Goal: Information Seeking & Learning: Learn about a topic

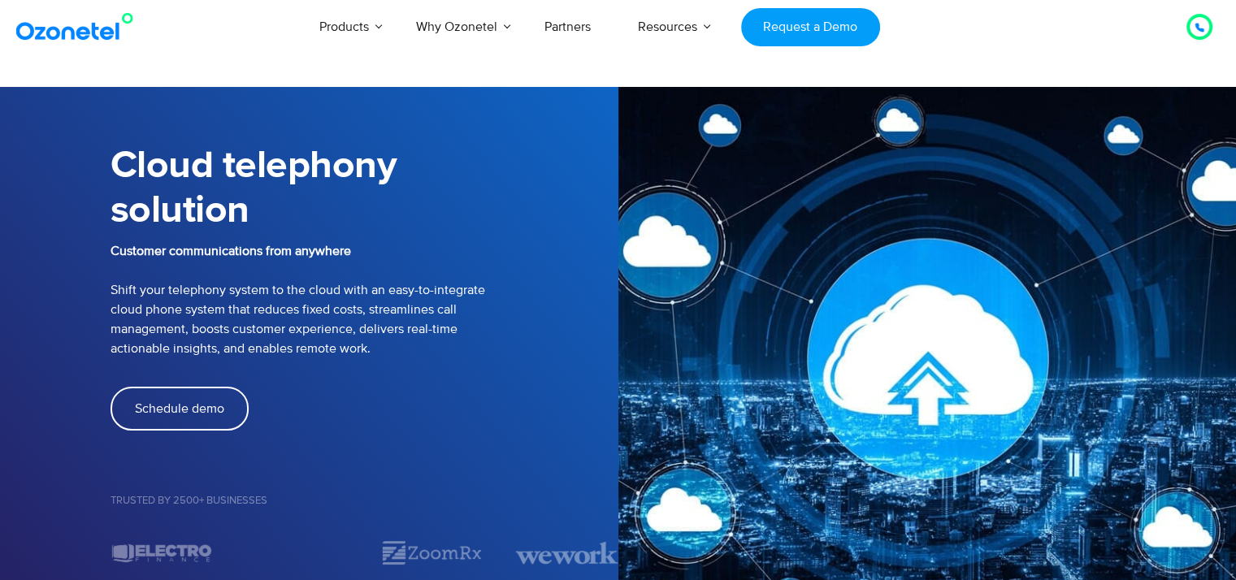
click at [220, 197] on h1 "Cloud telephony solution" at bounding box center [364, 188] width 508 height 89
click at [457, 219] on h1 "Cloud telephony solution" at bounding box center [364, 188] width 508 height 89
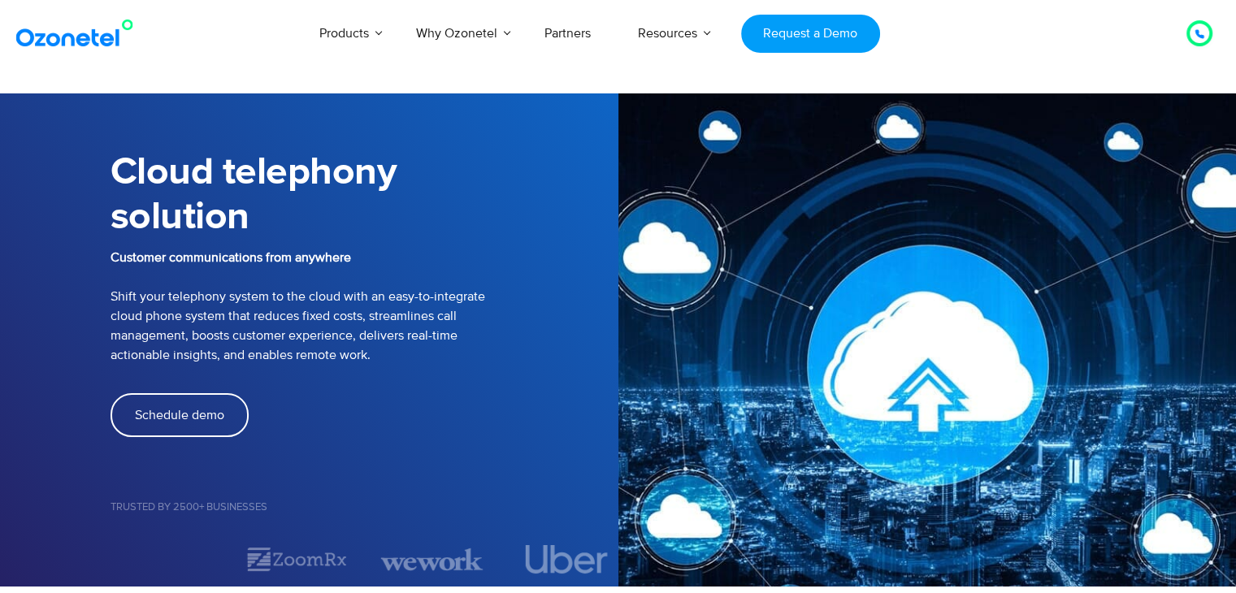
scroll to position [244, 0]
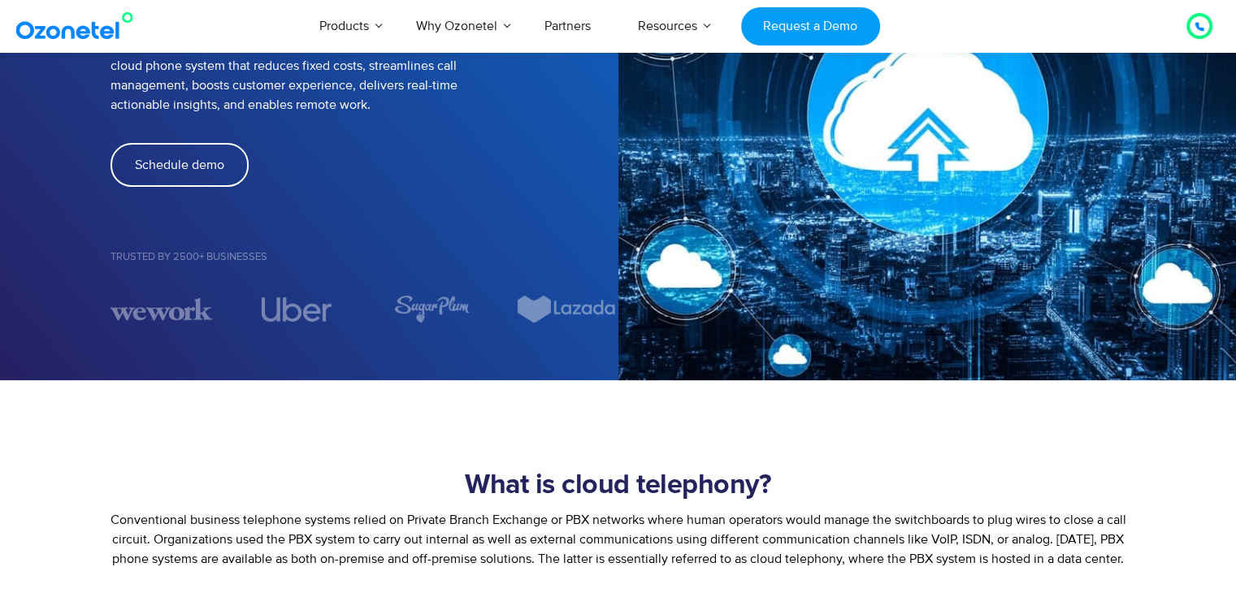
drag, startPoint x: 290, startPoint y: 185, endPoint x: 384, endPoint y: 194, distance: 94.7
click at [290, 185] on div "Schedule demo" at bounding box center [364, 165] width 508 height 44
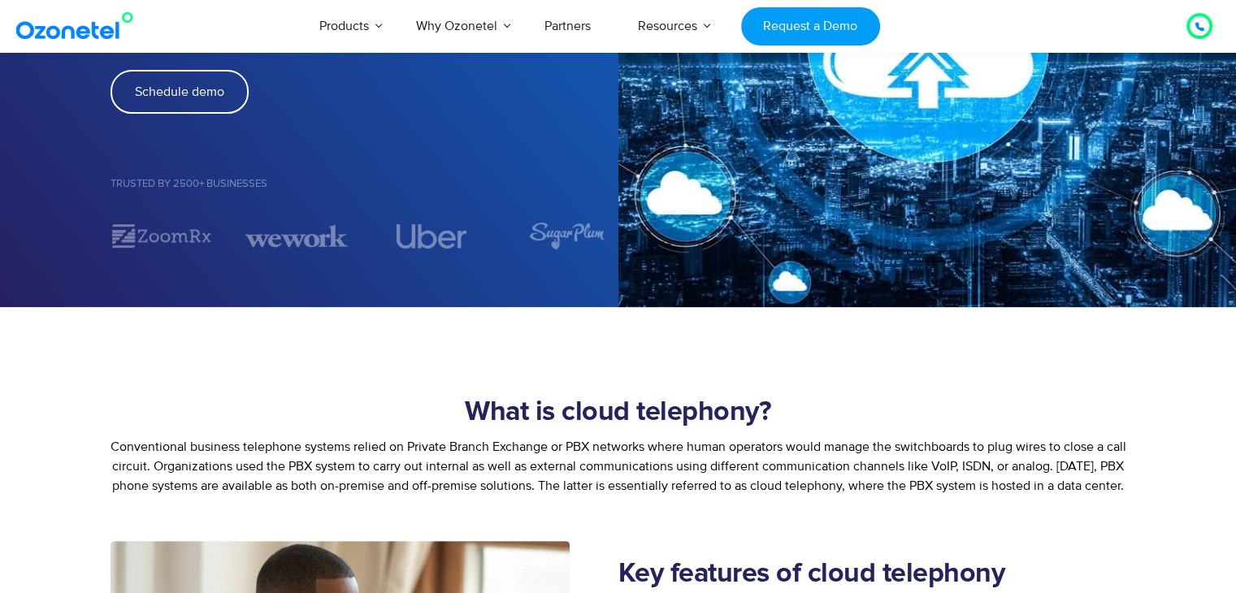
scroll to position [325, 0]
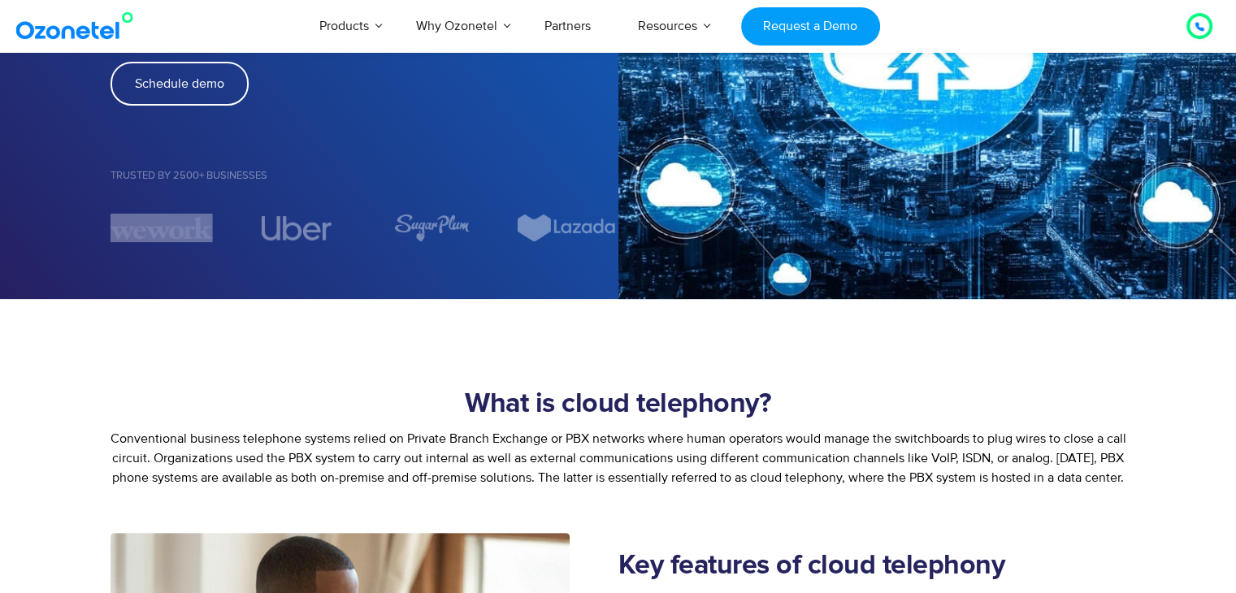
drag, startPoint x: 491, startPoint y: 216, endPoint x: 362, endPoint y: 215, distance: 129.2
click at [362, 214] on div "Image Carousel" at bounding box center [364, 228] width 508 height 28
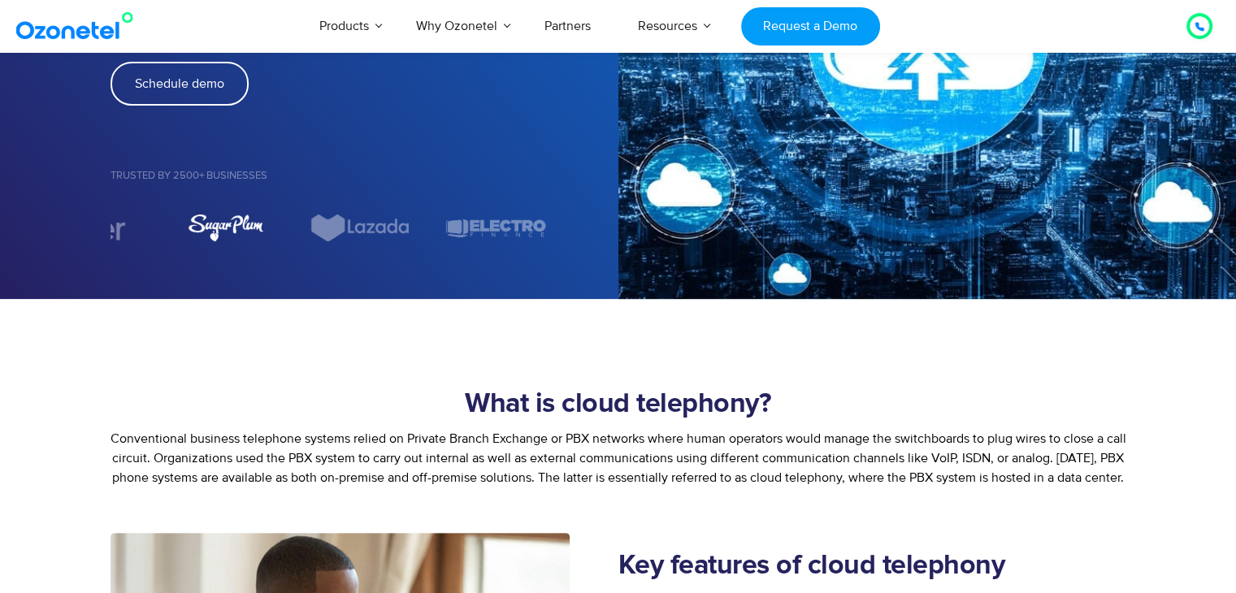
click at [193, 228] on img "5 / 7" at bounding box center [225, 228] width 76 height 28
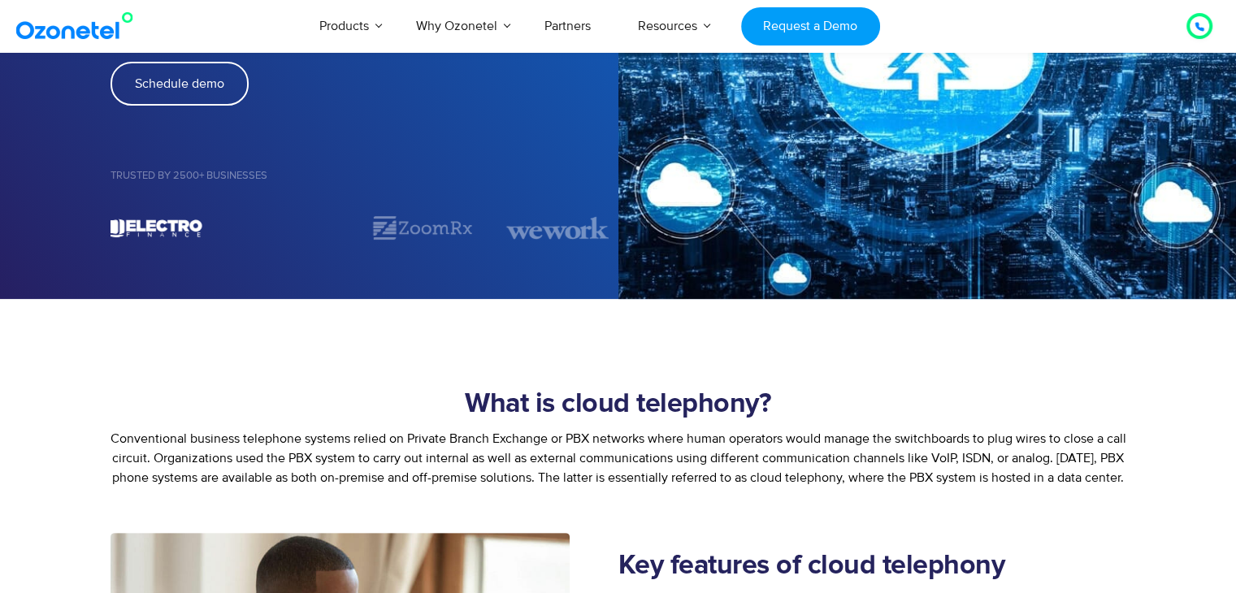
click at [189, 225] on img "7 / 7" at bounding box center [152, 228] width 102 height 28
drag, startPoint x: 491, startPoint y: 233, endPoint x: 292, endPoint y: 230, distance: 198.3
click at [305, 230] on div "Image Carousel" at bounding box center [364, 228] width 508 height 28
click at [273, 223] on figure "1 / 7" at bounding box center [296, 228] width 102 height 19
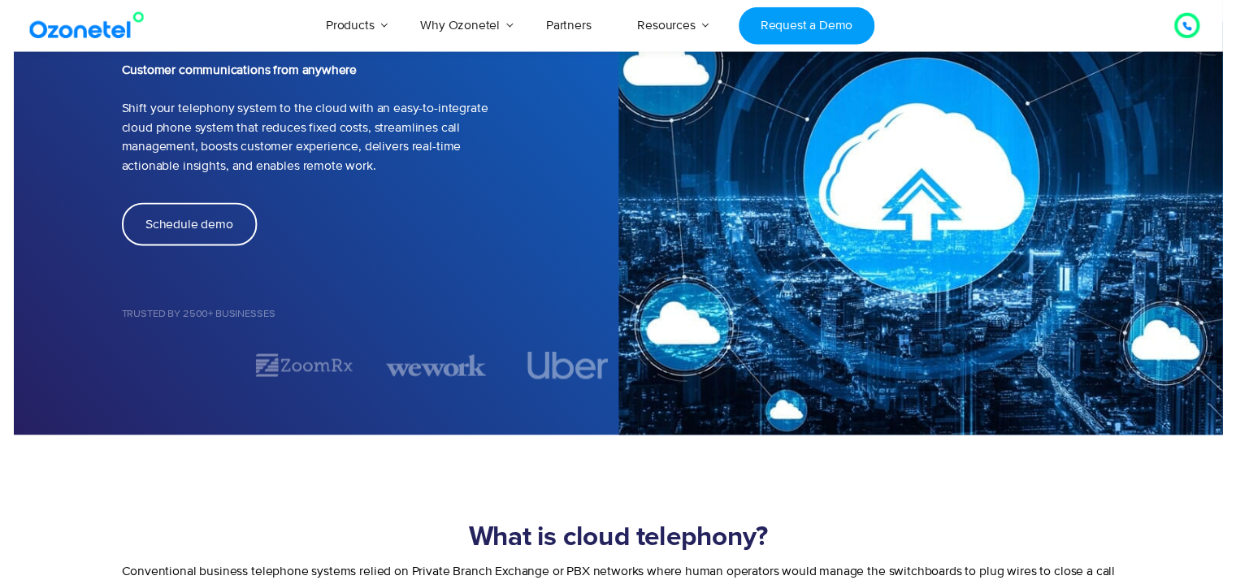
scroll to position [0, 0]
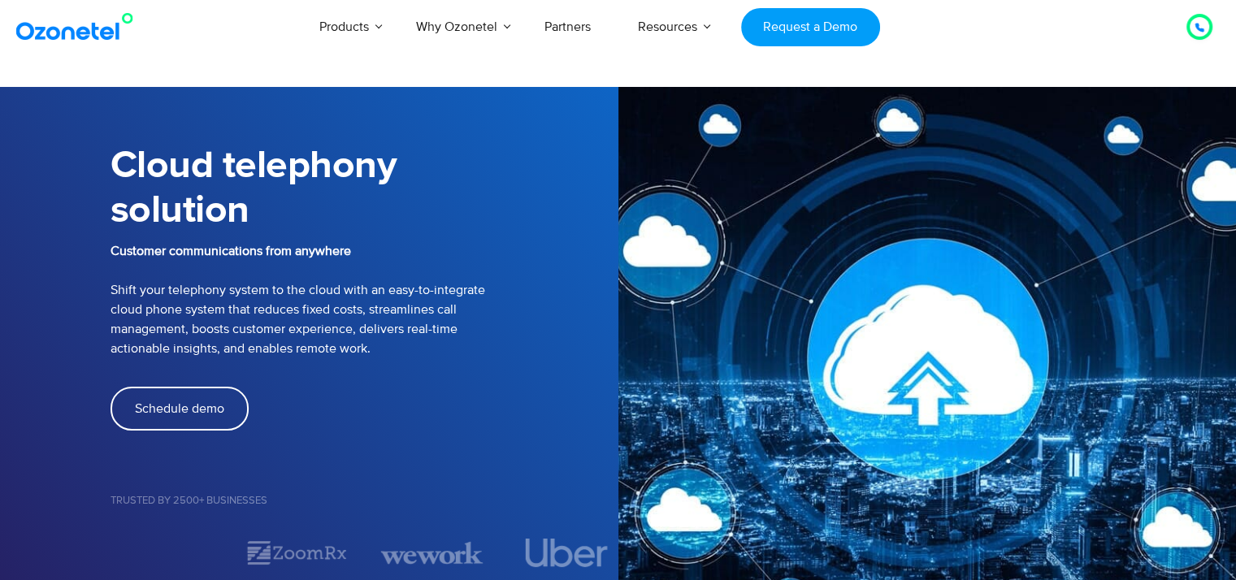
click at [232, 212] on h1 "Cloud telephony solution" at bounding box center [364, 188] width 508 height 89
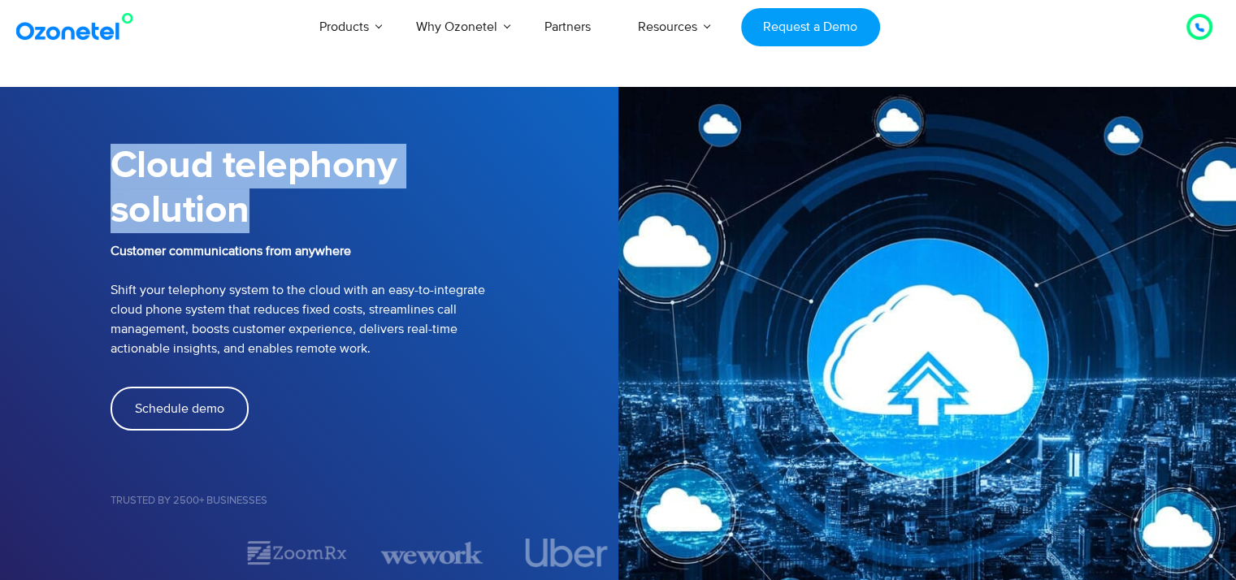
click at [232, 212] on h1 "Cloud telephony solution" at bounding box center [364, 188] width 508 height 89
copy div "Cloud telephony solution"
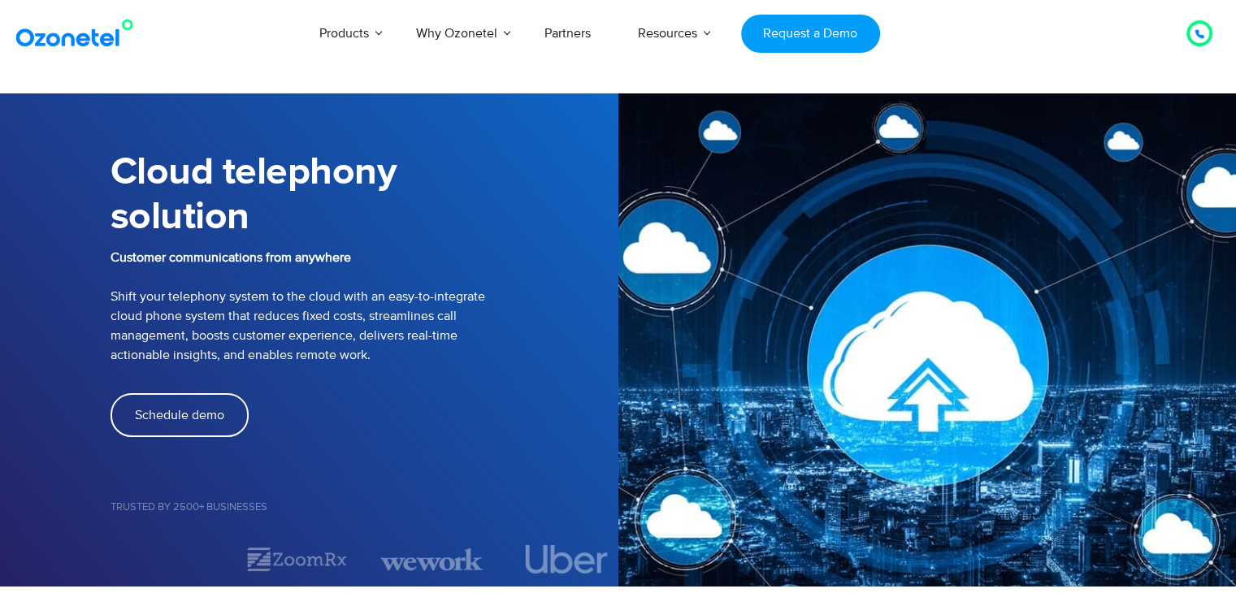
scroll to position [439, 0]
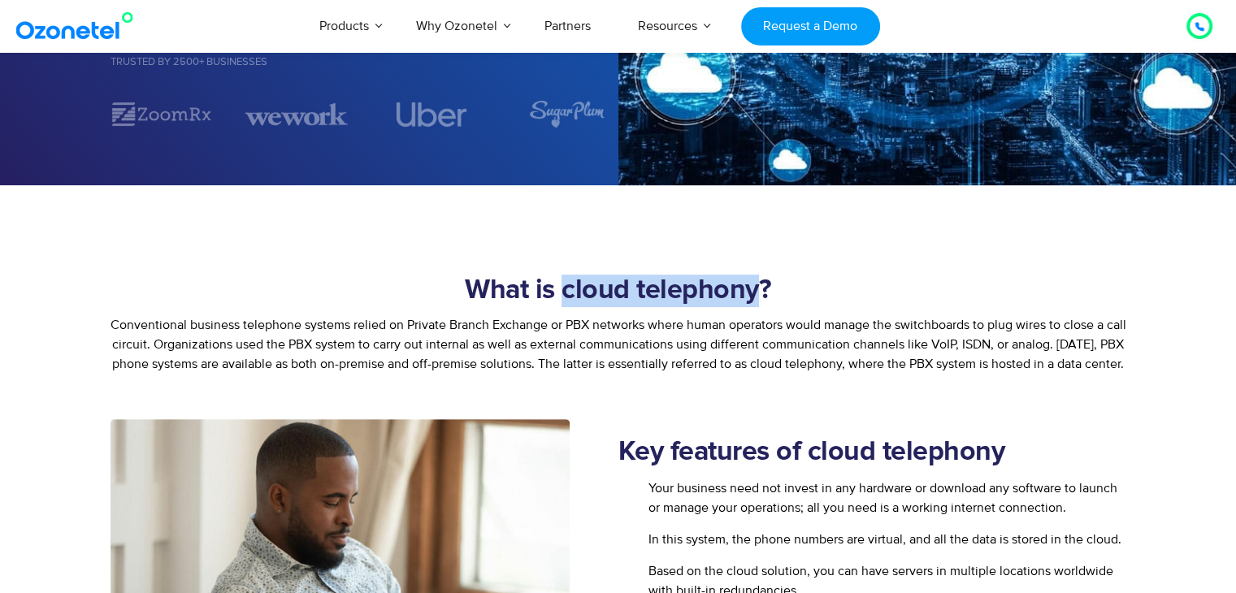
click at [715, 254] on section "What is cloud telephony? Conventional business telephone systems relied on Priv…" at bounding box center [618, 302] width 1236 height 234
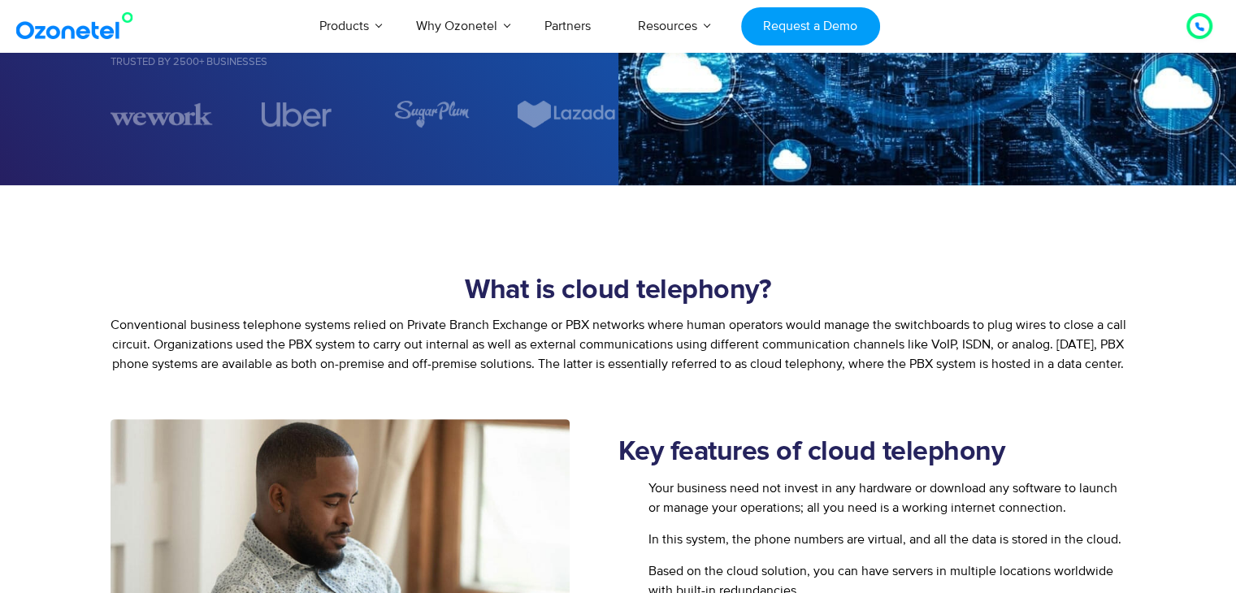
click at [396, 250] on section "What is cloud telephony? Conventional business telephone systems relied on Priv…" at bounding box center [618, 302] width 1236 height 234
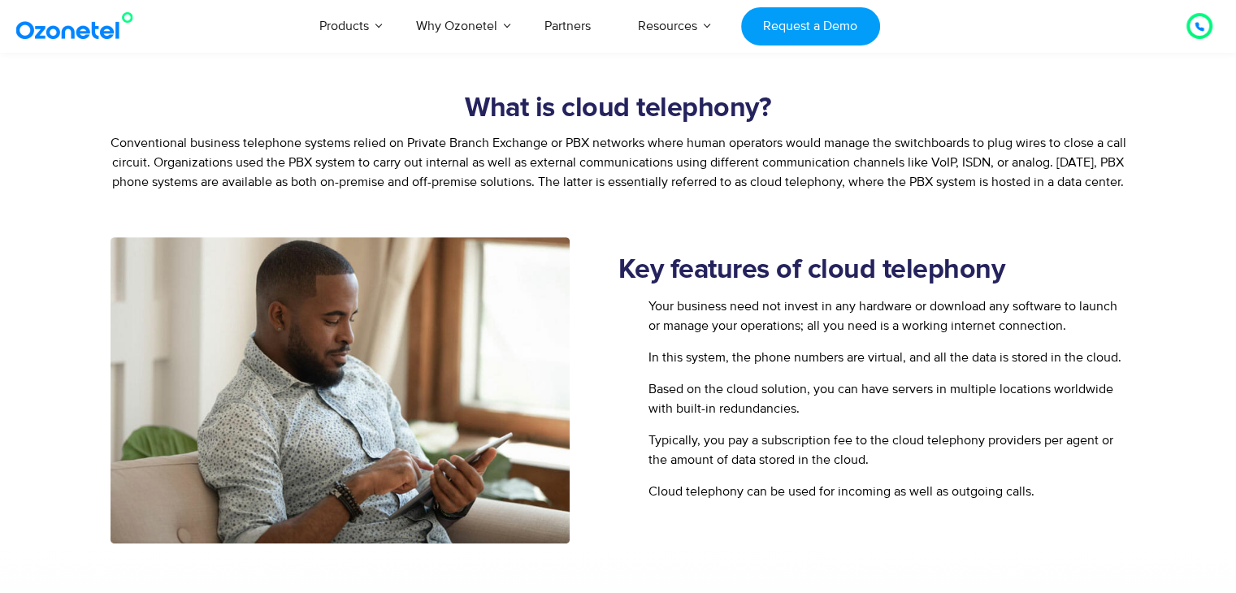
scroll to position [650, 0]
